Goal: Information Seeking & Learning: Learn about a topic

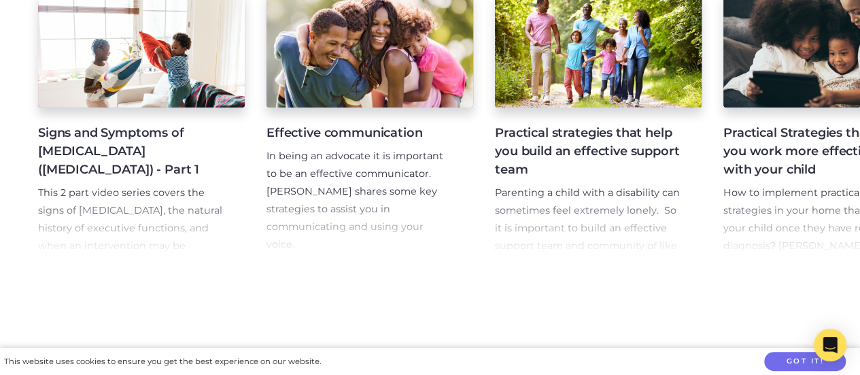
scroll to position [9752, 0]
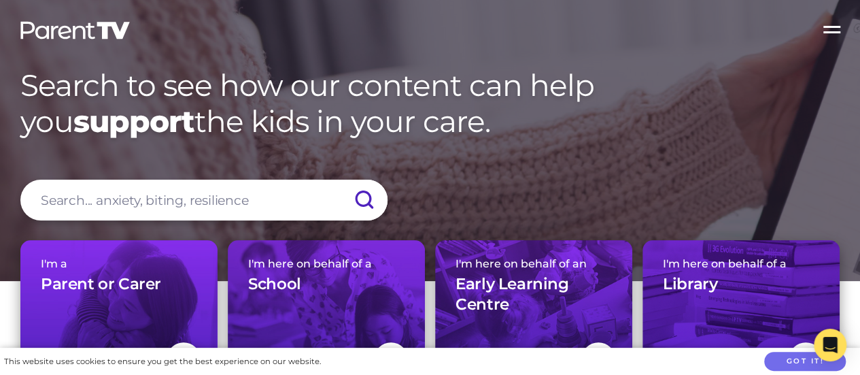
click at [133, 192] on input "search" at bounding box center [203, 200] width 367 height 41
type input "seen the film"
click at [340, 180] on input "submit" at bounding box center [364, 200] width 48 height 41
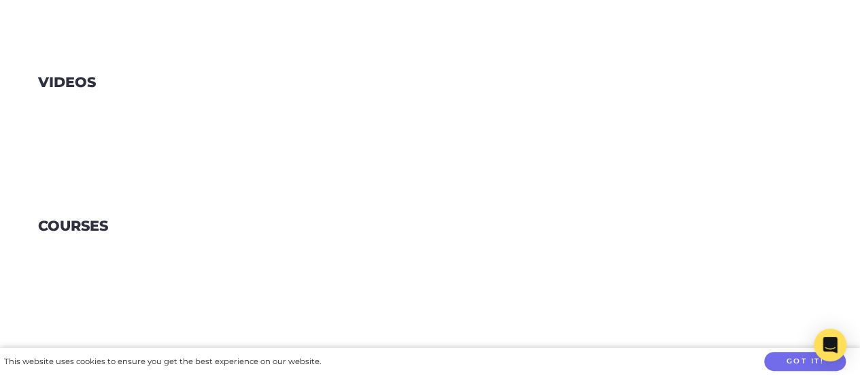
scroll to position [200, 0]
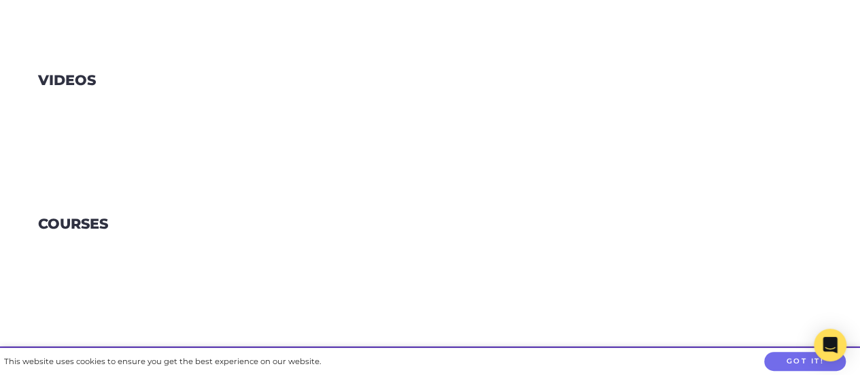
click at [585, 54] on section "Videos" at bounding box center [430, 98] width 860 height 144
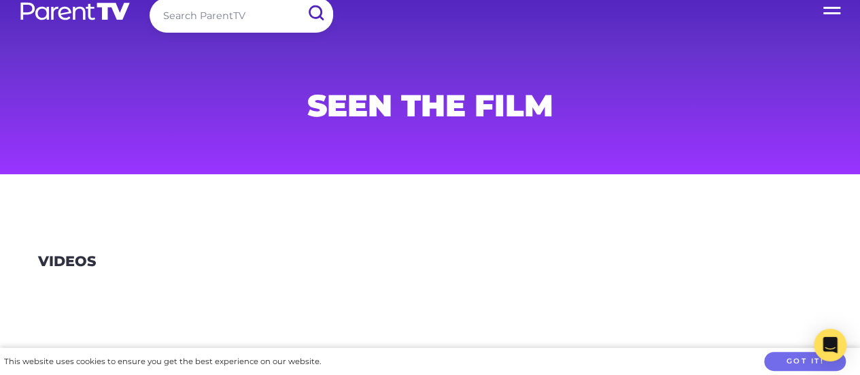
scroll to position [0, 0]
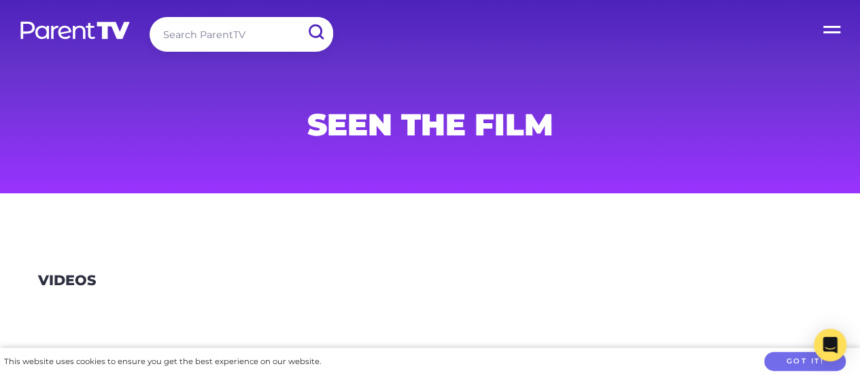
click at [836, 29] on label "Open Menu" at bounding box center [833, 27] width 54 height 54
click at [0, 0] on input "Open Menu" at bounding box center [0, 0] width 0 height 0
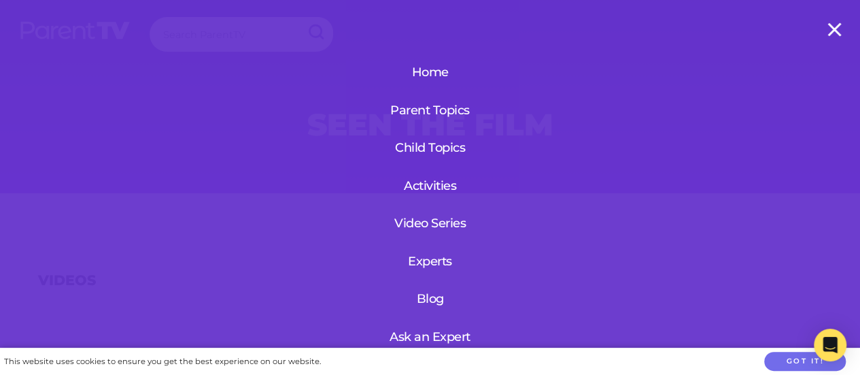
click at [434, 220] on link "Video Series" at bounding box center [430, 222] width 95 height 35
